Goal: Transaction & Acquisition: Obtain resource

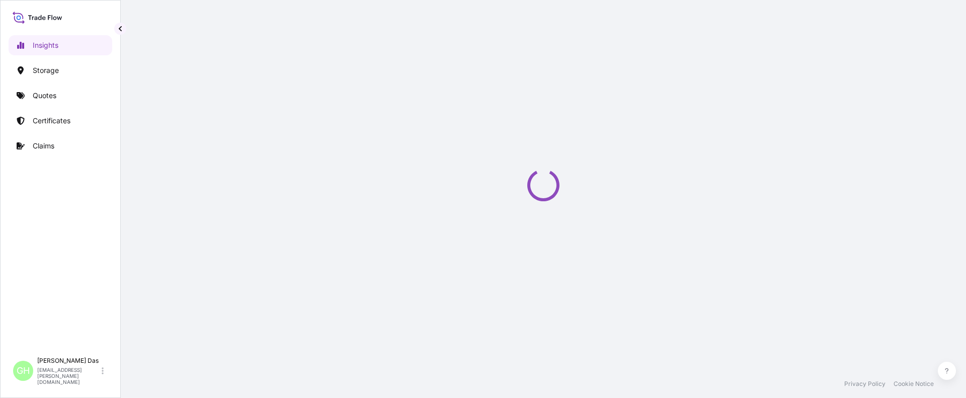
select select "2025"
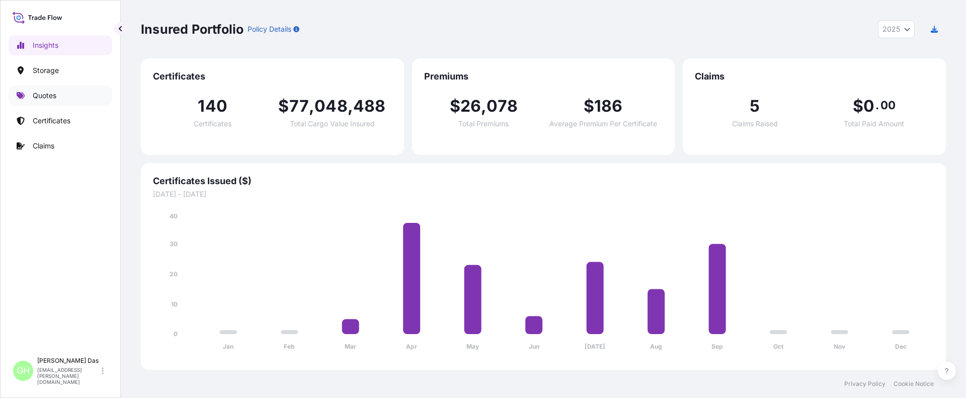
click at [43, 94] on p "Quotes" at bounding box center [45, 96] width 24 height 10
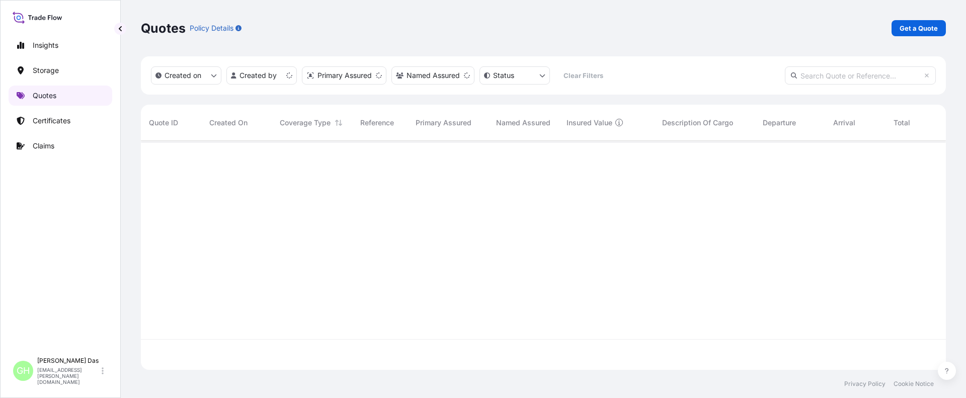
scroll to position [227, 797]
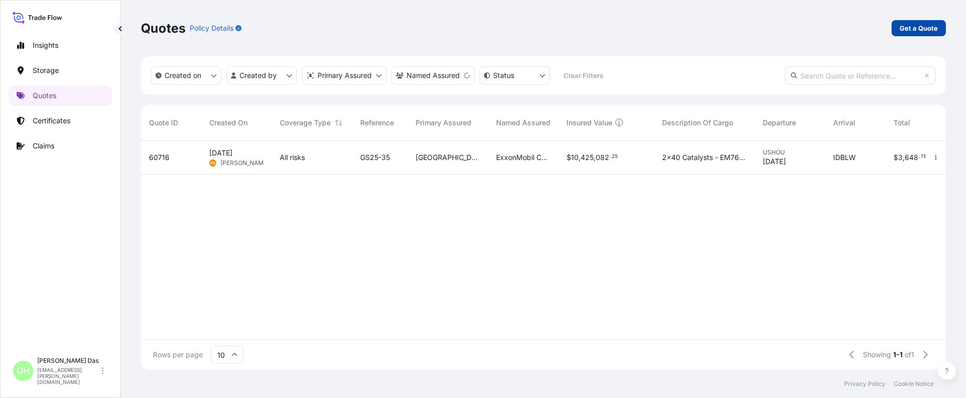
click at [917, 25] on p "Get a Quote" at bounding box center [918, 28] width 38 height 10
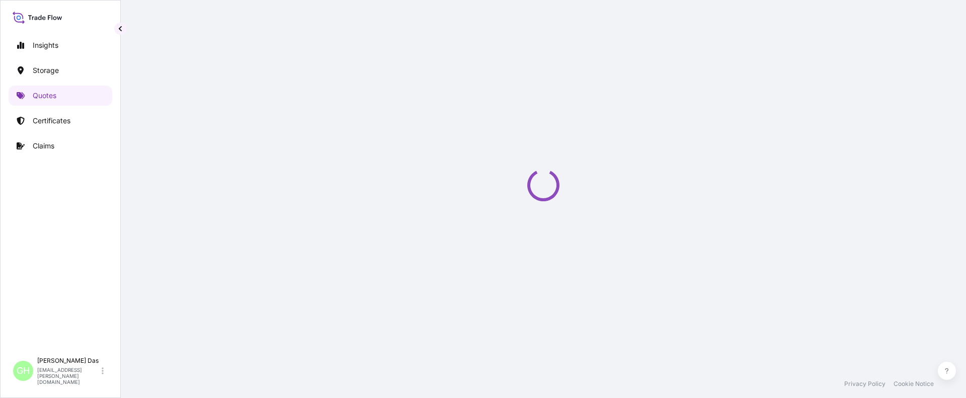
scroll to position [16, 0]
select select "Water"
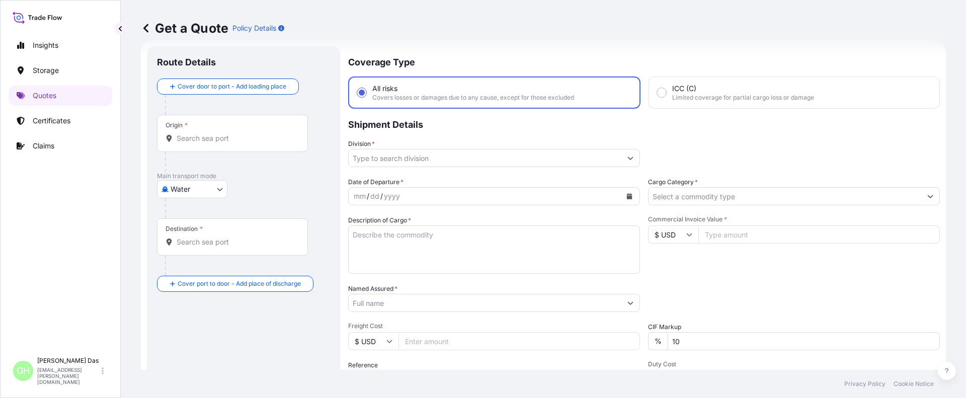
click at [253, 138] on input "Origin *" at bounding box center [236, 138] width 119 height 10
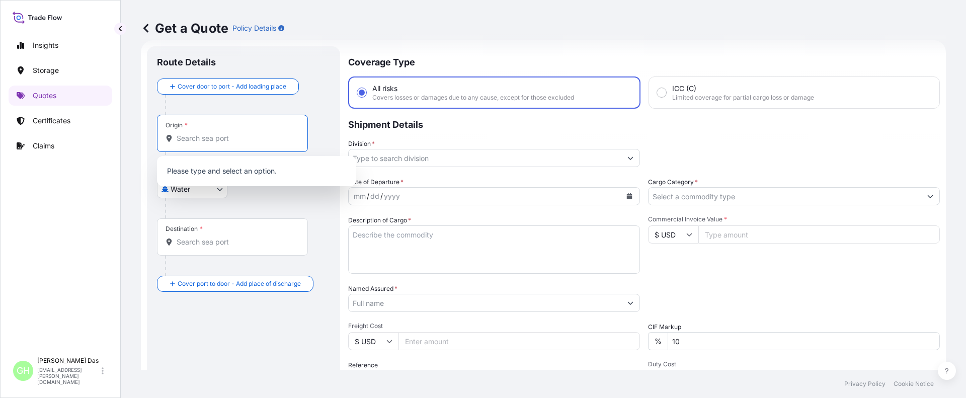
paste input "[GEOGRAPHIC_DATA], [GEOGRAPHIC_DATA]"
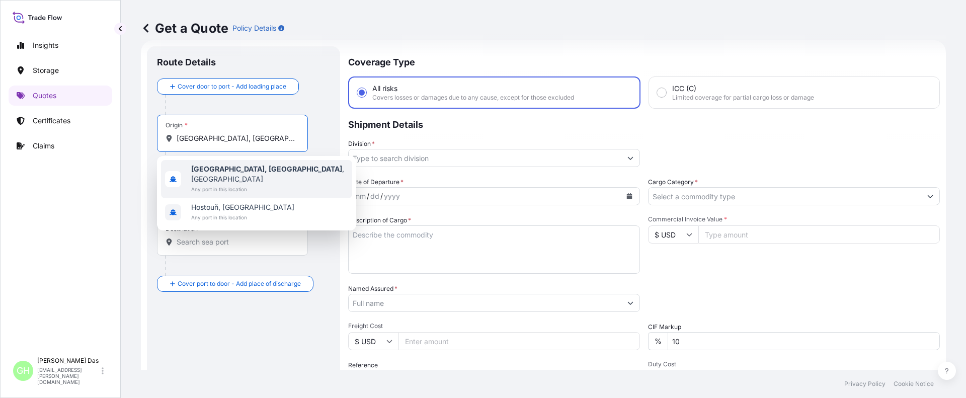
click at [246, 184] on span "Any port in this location" at bounding box center [269, 189] width 157 height 10
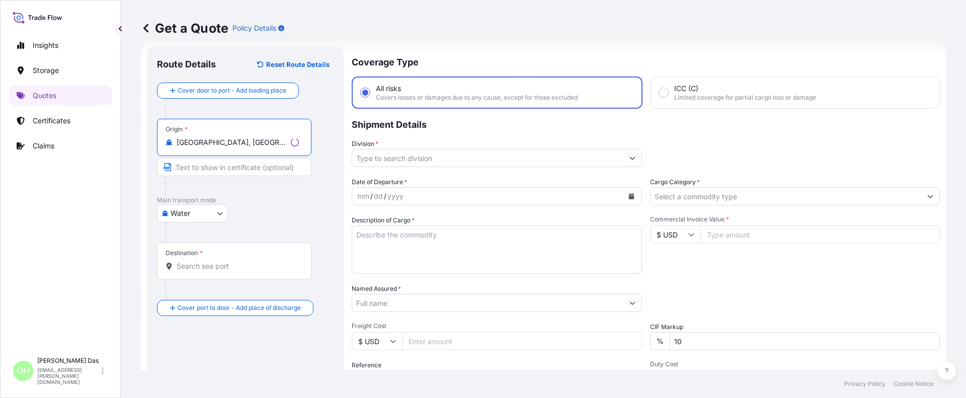
type input "[GEOGRAPHIC_DATA], [GEOGRAPHIC_DATA], [GEOGRAPHIC_DATA]"
click at [207, 267] on input "Destination *" at bounding box center [238, 266] width 122 height 10
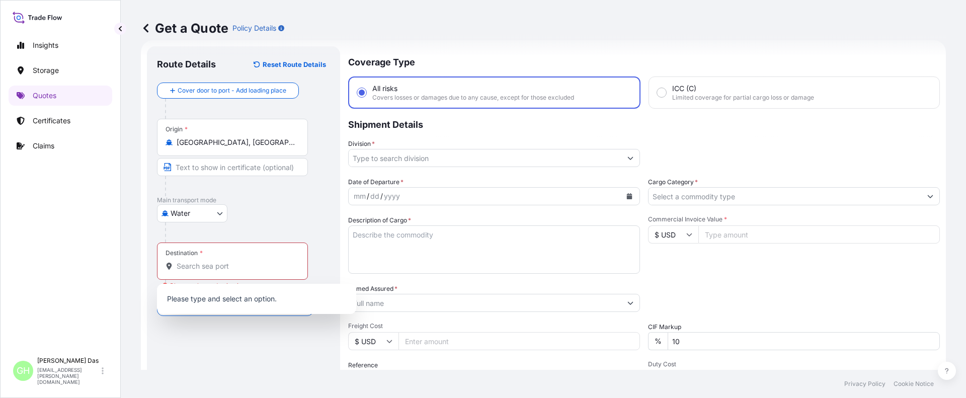
click at [216, 260] on div "Destination *" at bounding box center [232, 260] width 151 height 37
click at [216, 261] on input "Destination * Please select a destination" at bounding box center [236, 266] width 119 height 10
paste input "[GEOGRAPHIC_DATA], [GEOGRAPHIC_DATA]"
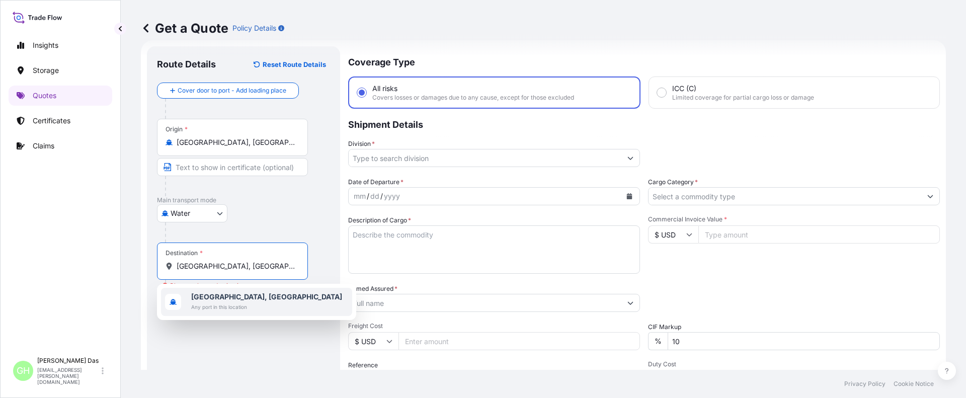
click at [244, 298] on span "[GEOGRAPHIC_DATA], [GEOGRAPHIC_DATA]" at bounding box center [266, 297] width 151 height 10
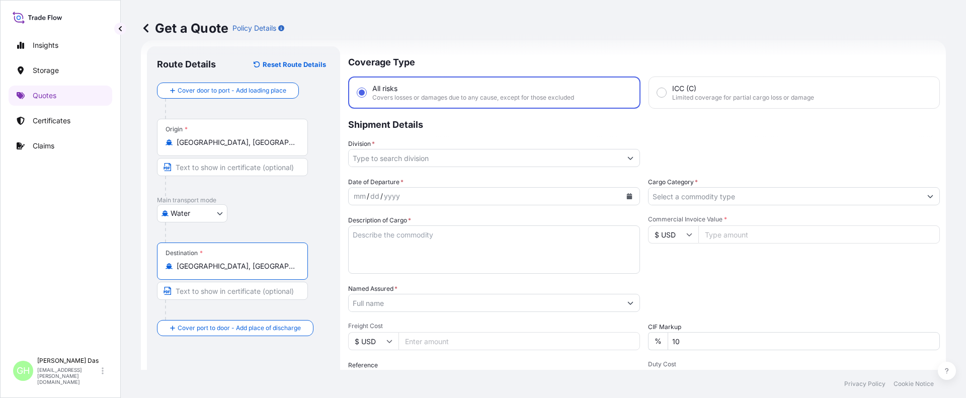
type input "[GEOGRAPHIC_DATA], [GEOGRAPHIC_DATA]"
click at [441, 159] on input "Division *" at bounding box center [485, 158] width 273 height 18
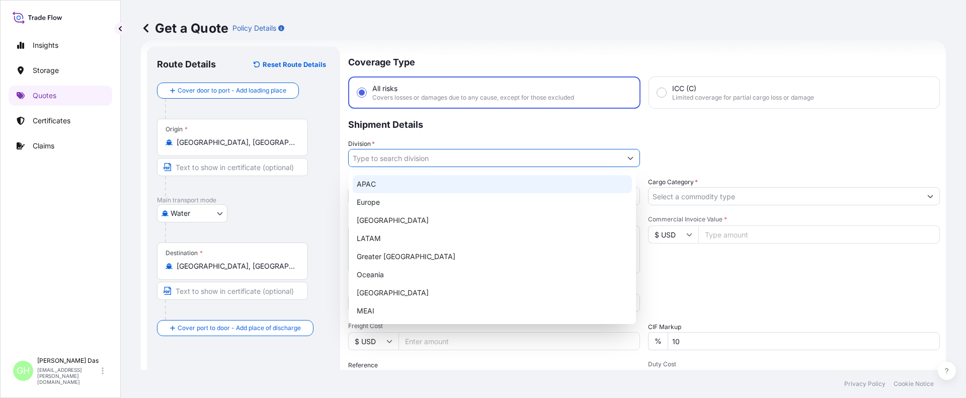
click at [371, 183] on div "APAC" at bounding box center [492, 184] width 279 height 18
type input "APAC"
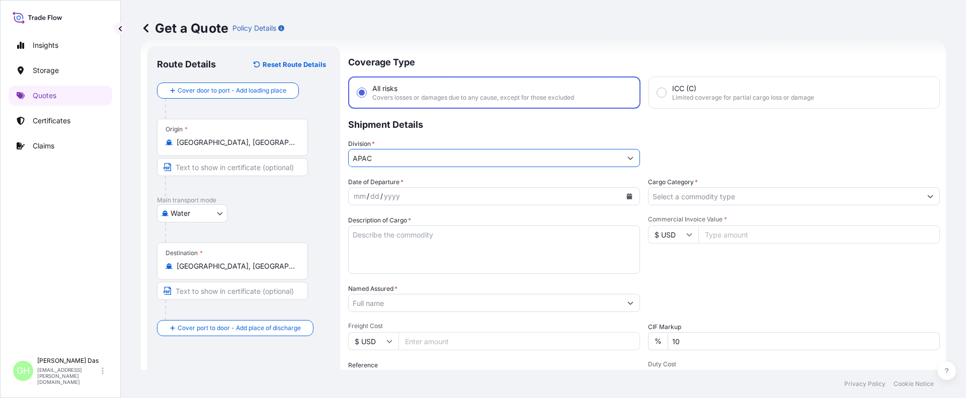
click at [631, 194] on button "Calendar" at bounding box center [629, 196] width 16 height 16
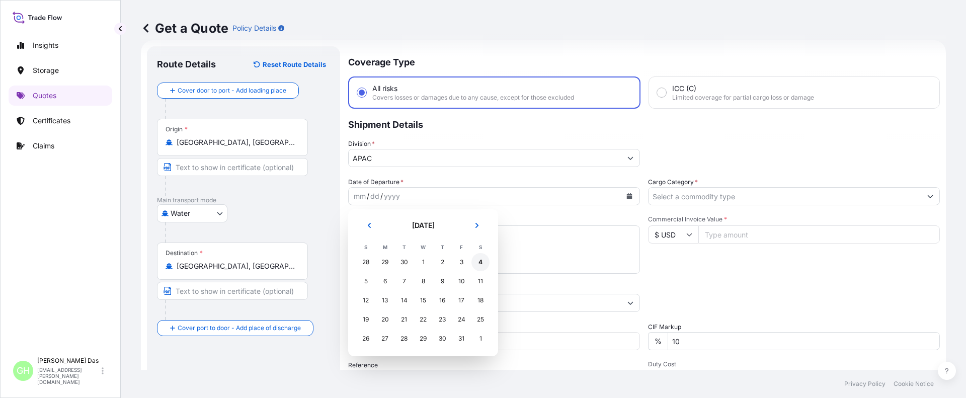
click at [478, 264] on div "4" at bounding box center [480, 262] width 18 height 18
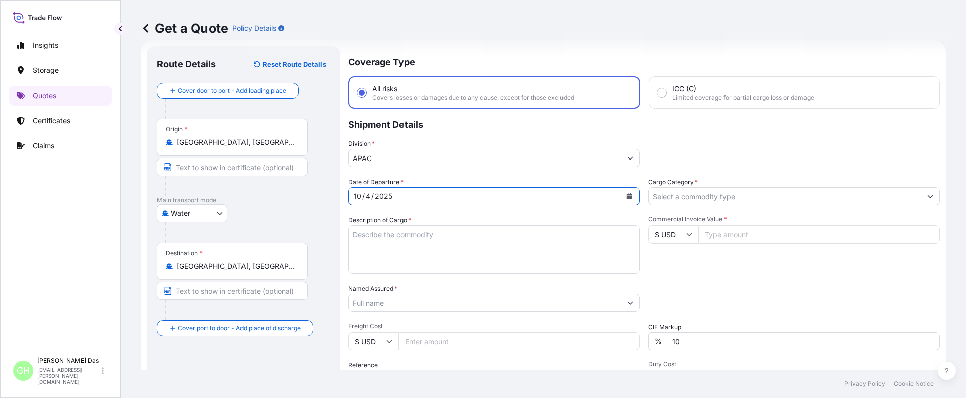
click at [627, 193] on icon "Calendar" at bounding box center [630, 196] width 6 height 6
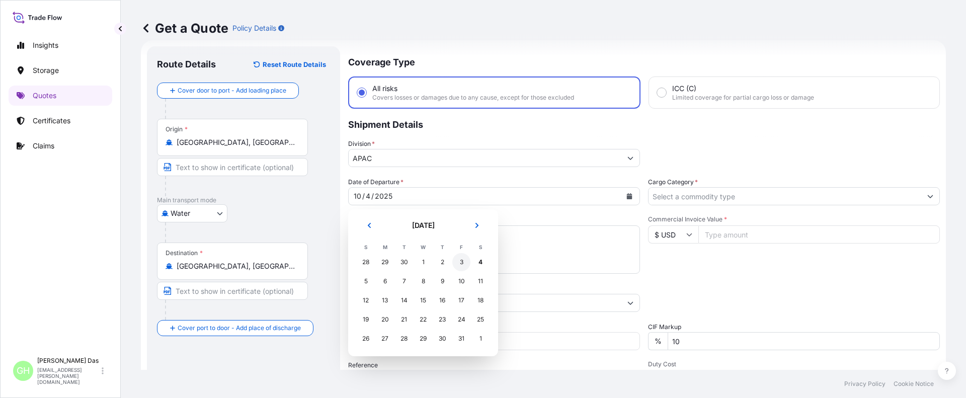
click at [460, 265] on div "3" at bounding box center [461, 262] width 18 height 18
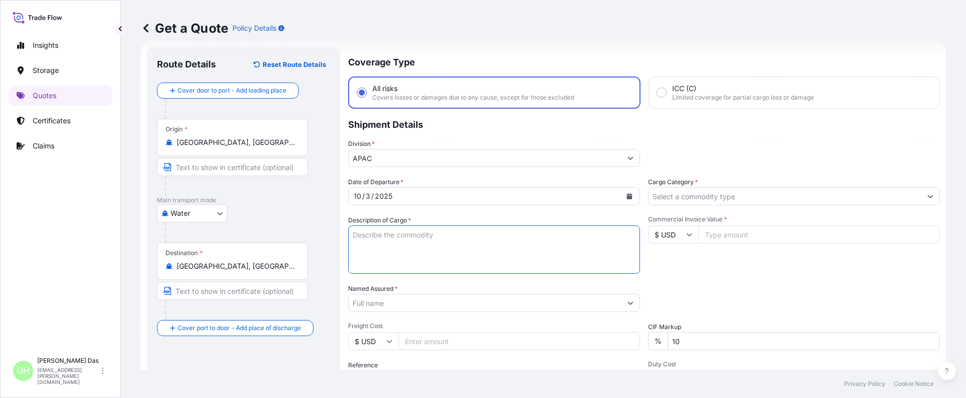
click at [385, 231] on textarea "Description of Cargo *" at bounding box center [494, 249] width 292 height 48
paste textarea "BAG LOADED INTO 5 20' DRY VAN PETROTHENE GA564189, SEABULK"
click at [352, 236] on textarea "BAG LOADED INTO 5 20' DRY VAN PETROTHENE GA564189, SEABULK" at bounding box center [494, 249] width 292 height 48
type textarea "5 BAG LOADED INTO 5 20' DRY VAN PETROTHENE GA564189, SEABULK"
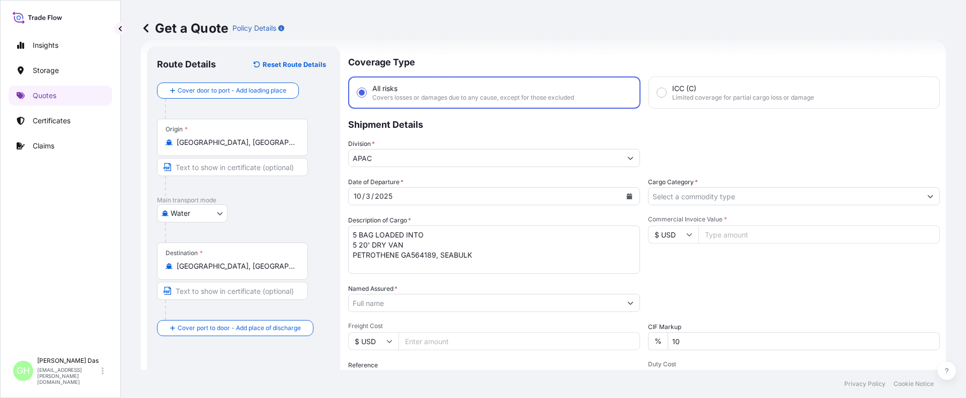
click at [75, 262] on div "Insights Storage Quotes Certificates Claims" at bounding box center [61, 189] width 104 height 326
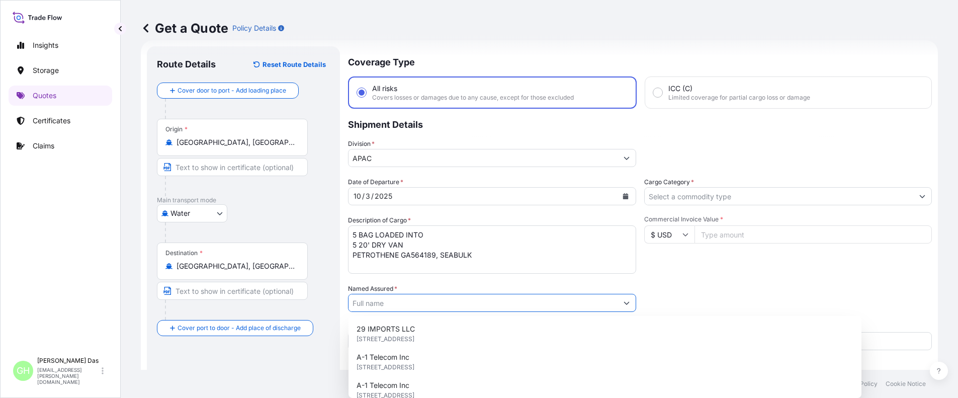
click at [421, 304] on input "Named Assured *" at bounding box center [483, 303] width 269 height 18
paste input "EQUISTAR CHEMICALS, LP"
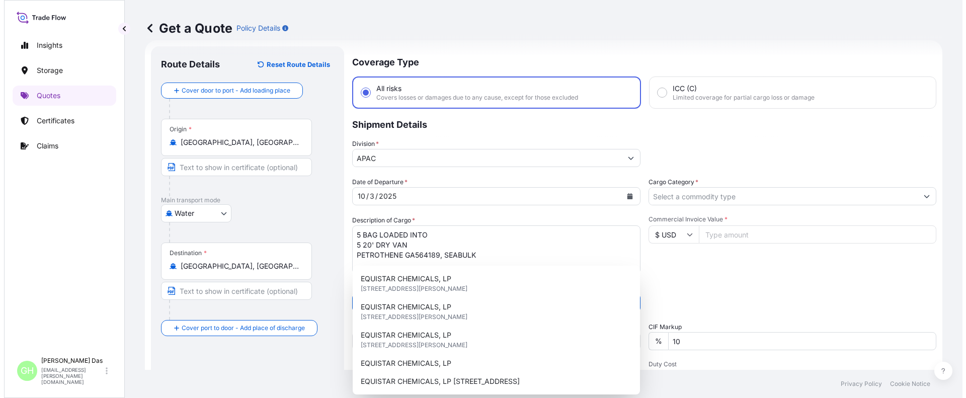
scroll to position [117, 0]
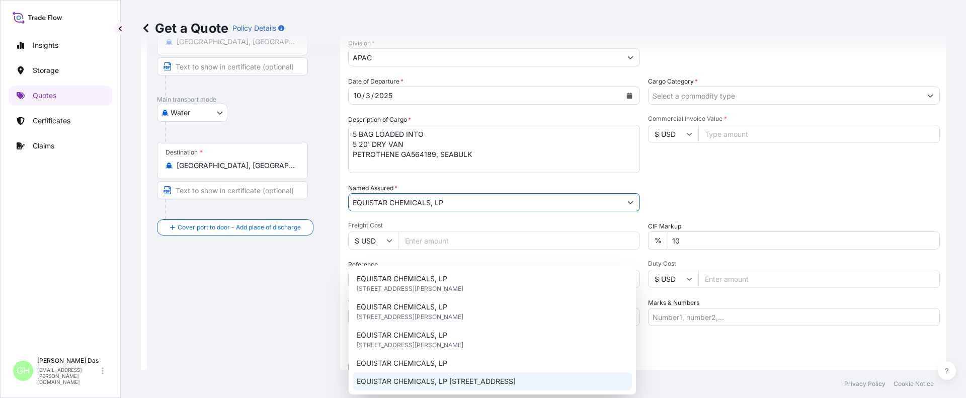
click at [516, 380] on span "EQUISTAR CHEMICALS, LP [STREET_ADDRESS]" at bounding box center [436, 381] width 159 height 10
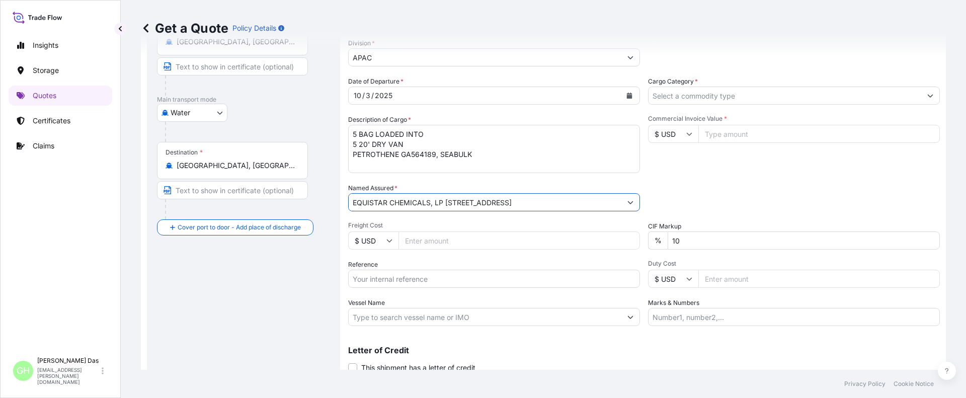
type input "EQUISTAR CHEMICALS, LP [STREET_ADDRESS]"
drag, startPoint x: 188, startPoint y: 326, endPoint x: 407, endPoint y: 272, distance: 225.3
click at [188, 326] on div "Route Details Reset Route Details Cover door to port - Add loading place Place …" at bounding box center [243, 173] width 173 height 435
click at [408, 278] on input "Reference" at bounding box center [494, 279] width 292 height 18
paste input "5013202338"
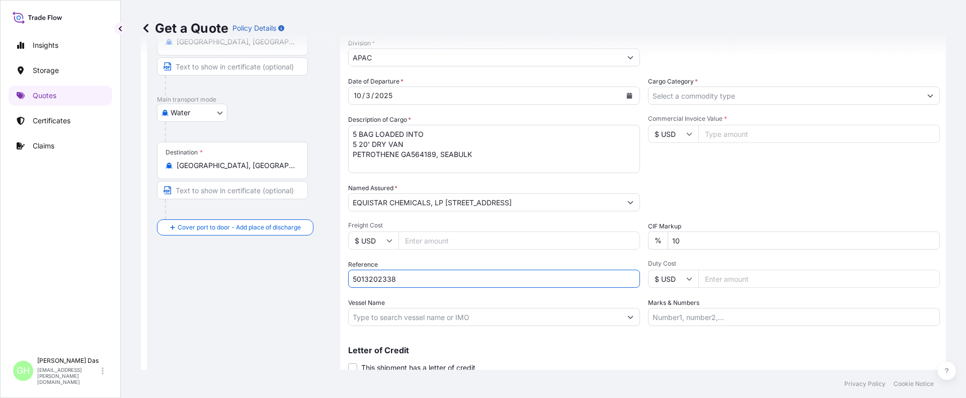
click at [354, 283] on input "5013202338" at bounding box center [494, 279] width 292 height 18
paste input "10420877952"
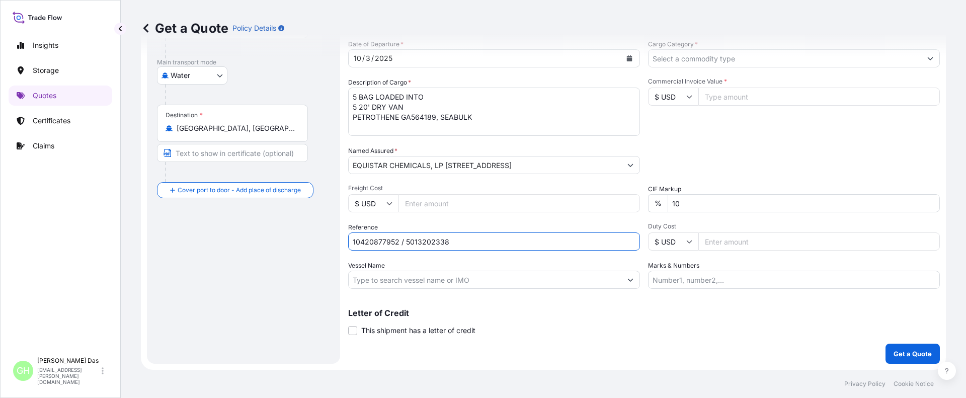
type input "10420877952 / 5013202338"
click at [396, 278] on input "Vessel Name" at bounding box center [485, 280] width 273 height 18
paste input "[PERSON_NAME]"
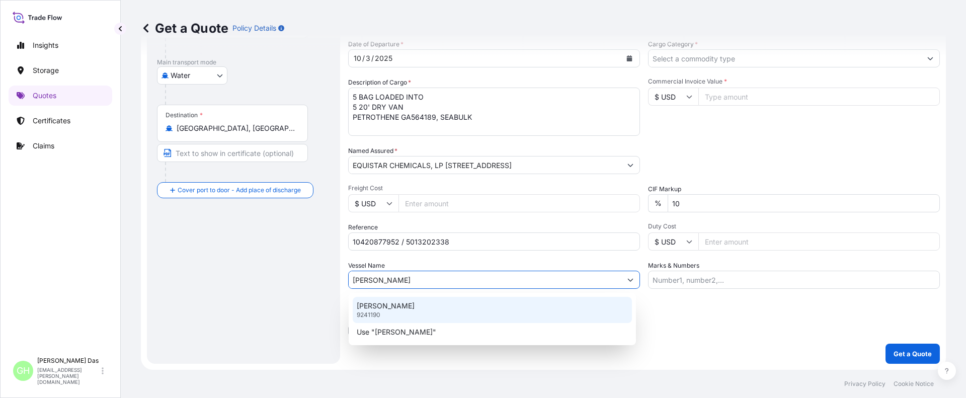
click at [381, 306] on p "[PERSON_NAME]" at bounding box center [386, 306] width 58 height 10
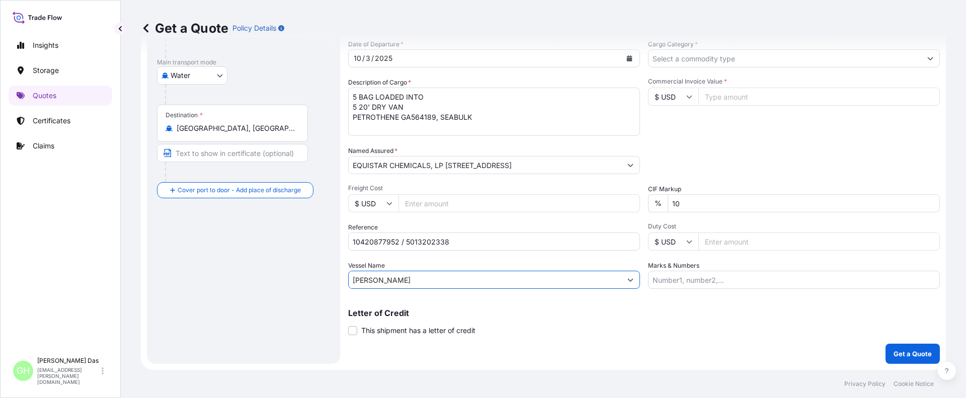
type input "[PERSON_NAME]"
click at [726, 53] on div "Get a Quote Policy Details" at bounding box center [543, 28] width 805 height 56
click at [704, 60] on input "Cargo Category *" at bounding box center [784, 58] width 273 height 18
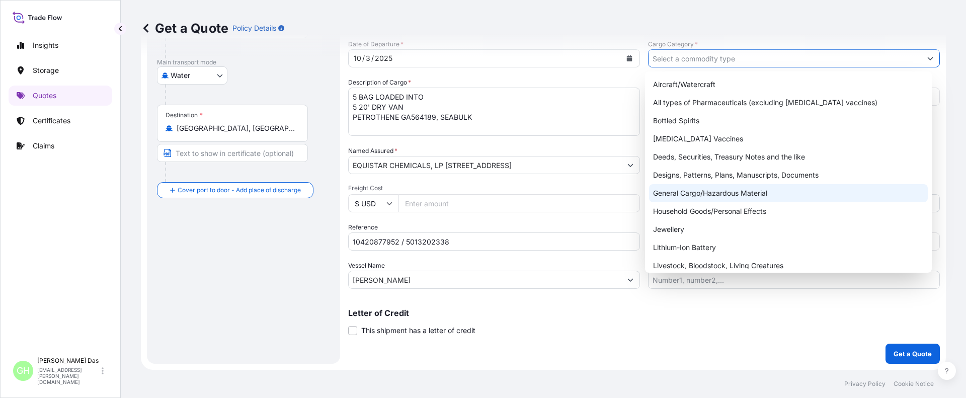
click at [672, 194] on div "General Cargo/Hazardous Material" at bounding box center [788, 193] width 279 height 18
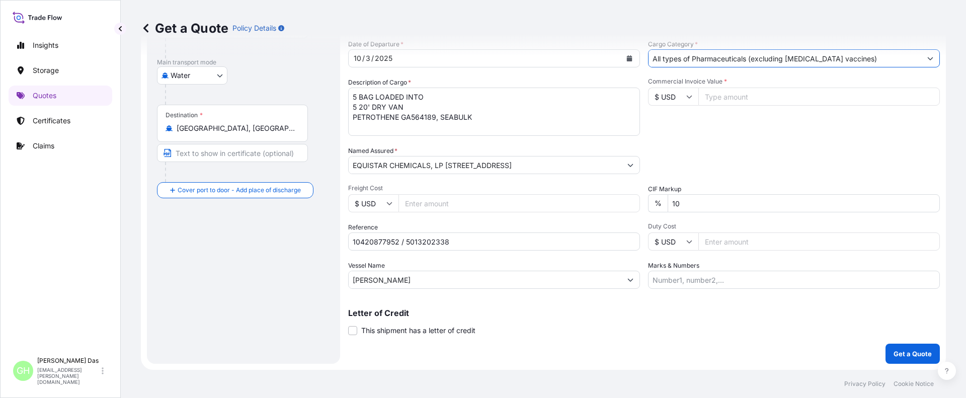
paste input "76,528.8"
type input "All types of Pharmaceuticals (excluding [MEDICAL_DATA] vaccines)"
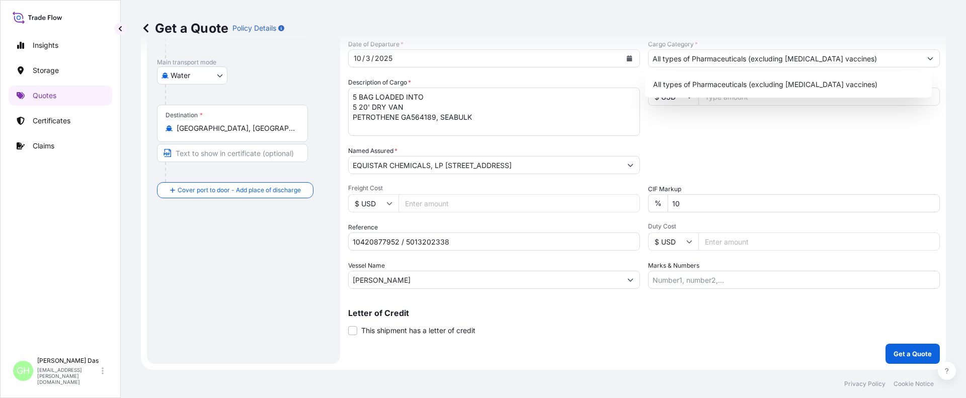
drag, startPoint x: 789, startPoint y: 158, endPoint x: 753, endPoint y: 141, distance: 39.4
click at [787, 158] on div "Packing Category Type to search a container mode Please select a primary mode o…" at bounding box center [794, 160] width 292 height 28
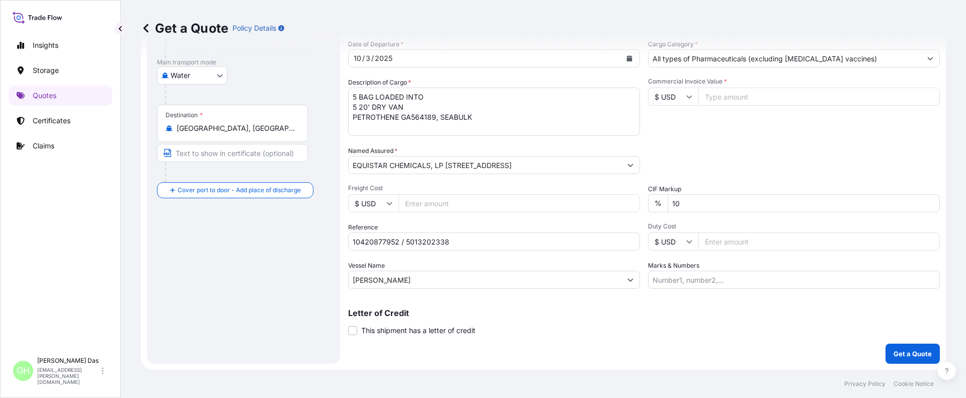
click at [721, 93] on input "Commercial Invoice Value *" at bounding box center [818, 97] width 241 height 18
paste input "76528.8"
type input "76528.8"
click at [923, 55] on div "Get a Quote Policy Details" at bounding box center [543, 28] width 805 height 56
click at [831, 56] on input "All types of Pharmaceuticals (excluding [MEDICAL_DATA] vaccines)" at bounding box center [784, 58] width 273 height 18
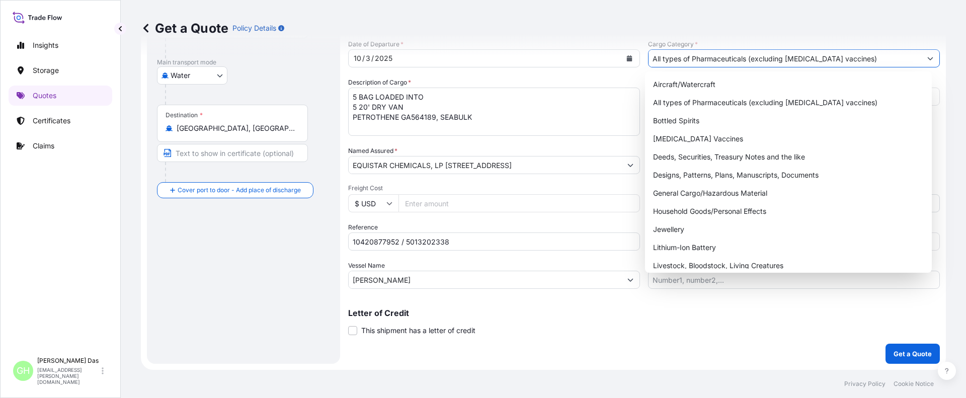
drag, startPoint x: 805, startPoint y: 58, endPoint x: 545, endPoint y: 56, distance: 260.1
click at [545, 56] on div "Get a Quote Policy Details Route Details Reset Route Details Cover door to port…" at bounding box center [543, 185] width 845 height 370
click at [669, 192] on div "General Cargo/Hazardous Material" at bounding box center [788, 193] width 279 height 18
type input "General Cargo/Hazardous Material"
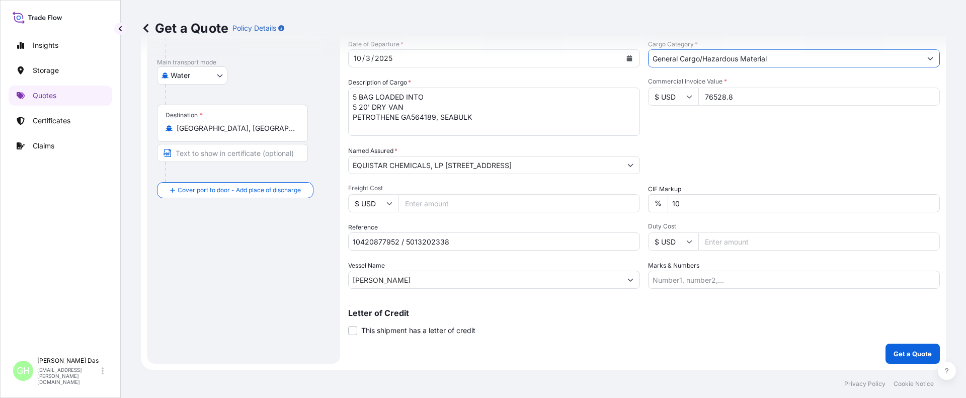
click at [693, 156] on div "Packing Category Type to search a container mode Please select a primary mode o…" at bounding box center [794, 160] width 292 height 28
click at [224, 276] on div "Route Details Reset Route Details Cover door to port - Add loading place Place …" at bounding box center [243, 136] width 173 height 435
click at [902, 355] on p "Get a Quote" at bounding box center [912, 354] width 38 height 10
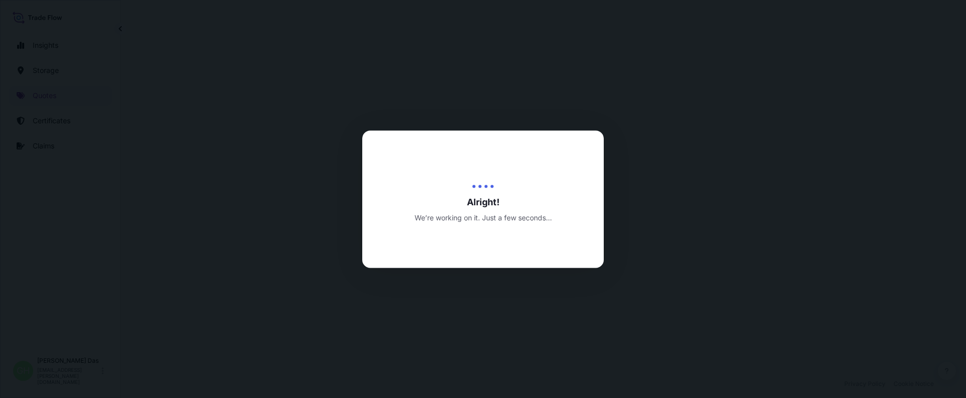
scroll to position [483, 0]
select select "Water"
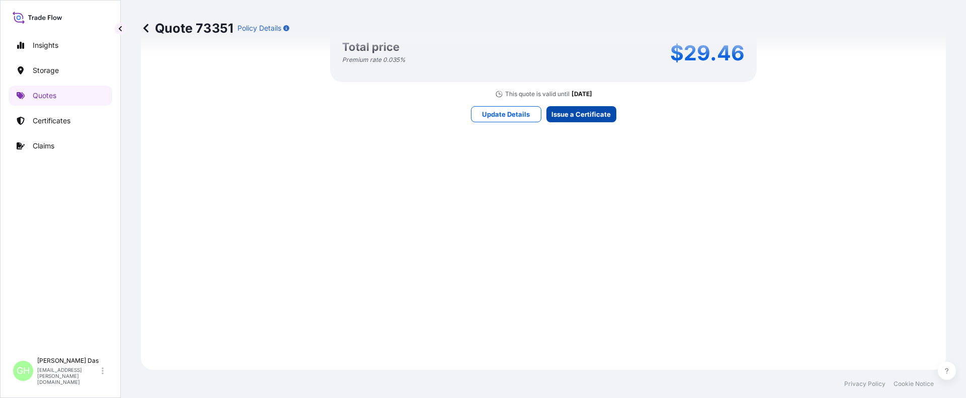
scroll to position [1512, 0]
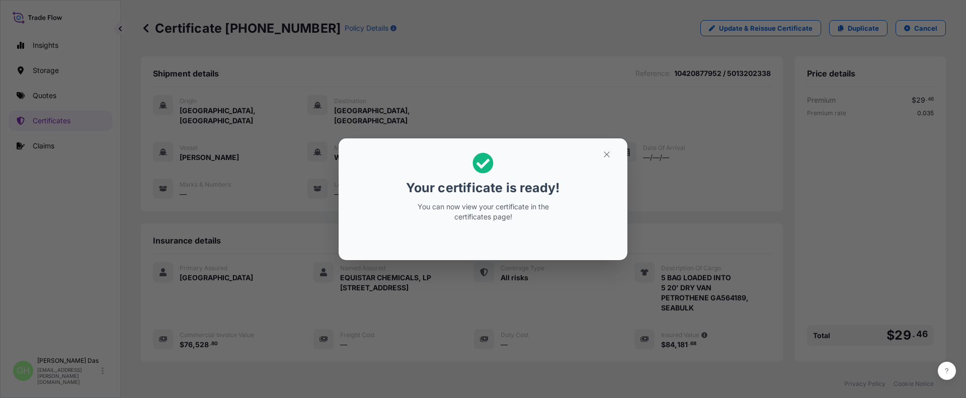
click at [609, 152] on icon "button" at bounding box center [607, 154] width 6 height 6
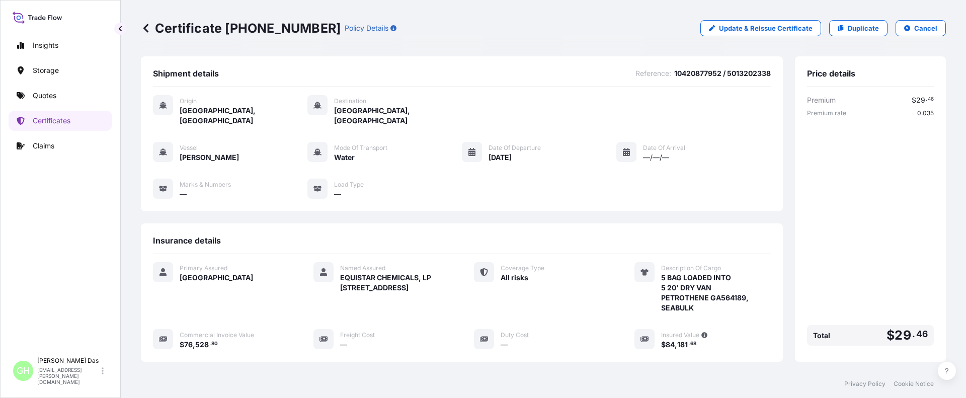
scroll to position [161, 0]
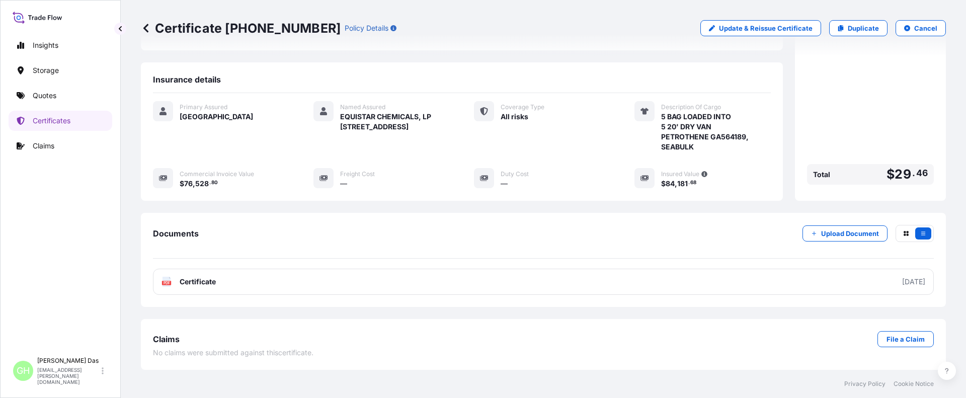
click at [831, 284] on link "PDF Certificate [DATE]" at bounding box center [543, 282] width 781 height 26
click at [99, 228] on div "Insights Storage Quotes Certificates Claims" at bounding box center [61, 189] width 104 height 326
